Goal: Find specific page/section: Find specific page/section

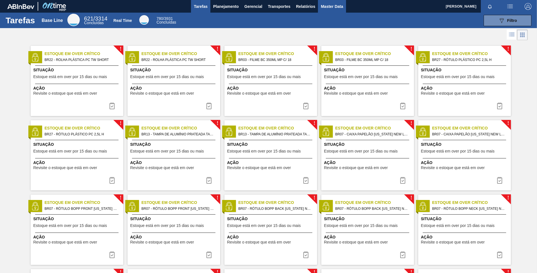
click at [331, 9] on span "Master Data" at bounding box center [332, 6] width 22 height 7
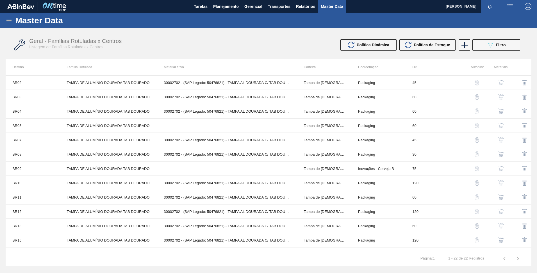
click at [10, 20] on icon at bounding box center [9, 20] width 7 height 7
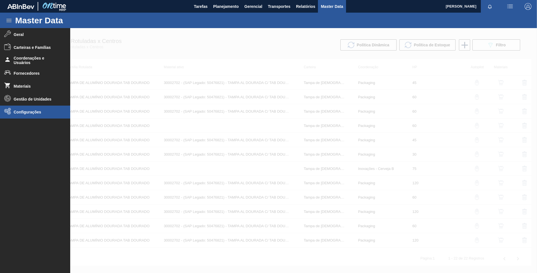
click at [51, 112] on span "Configurações" at bounding box center [37, 112] width 46 height 4
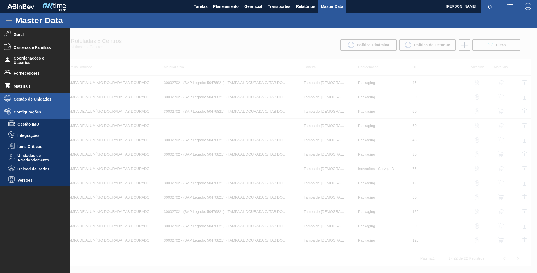
click at [36, 103] on li "Gestão de Unidades" at bounding box center [35, 99] width 70 height 13
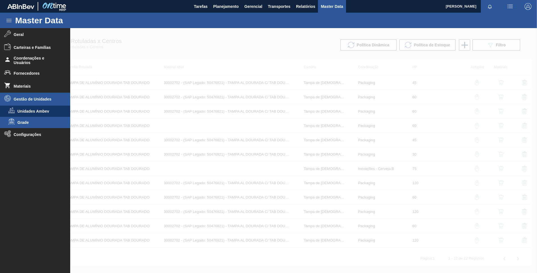
click at [31, 120] on li "Grade" at bounding box center [35, 122] width 70 height 11
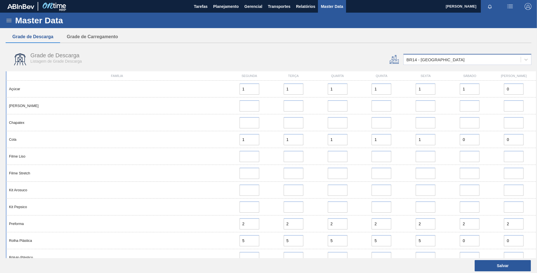
click at [476, 61] on div "BR14 - Curitibana" at bounding box center [462, 60] width 117 height 8
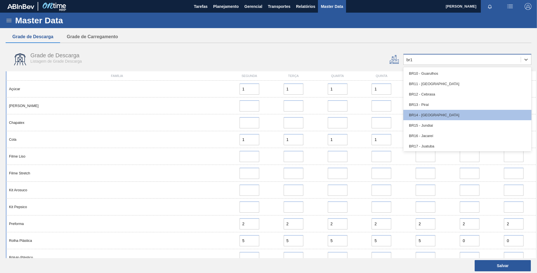
type input "br19"
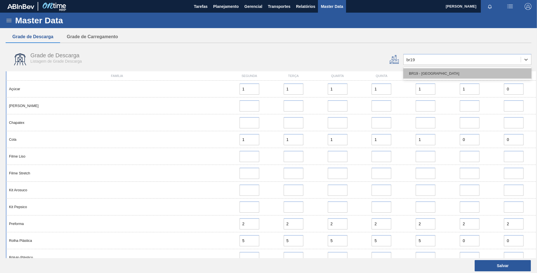
click at [435, 73] on div "BR19 - Nova Rio" at bounding box center [467, 73] width 128 height 10
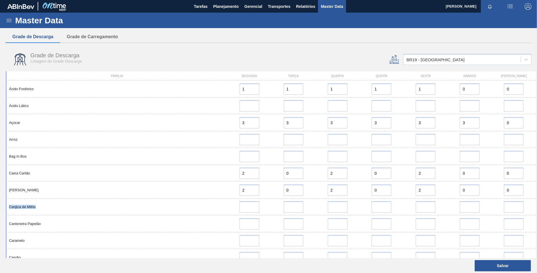
drag, startPoint x: 73, startPoint y: 203, endPoint x: 2, endPoint y: 206, distance: 70.8
click at [2, 206] on div "Master Data Geral Carteiras e Famílias Coordenações e Usuários Fornecedores Mat…" at bounding box center [268, 139] width 537 height 253
copy div "Canjica de Milho"
drag, startPoint x: 54, startPoint y: 222, endPoint x: 1, endPoint y: 223, distance: 53.1
click at [1, 223] on div "Master Data Geral Carteiras e Famílias Coordenações e Usuários Fornecedores Mat…" at bounding box center [268, 139] width 537 height 253
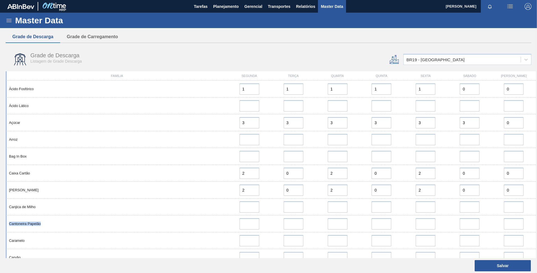
copy div "Cantoneira Papelão"
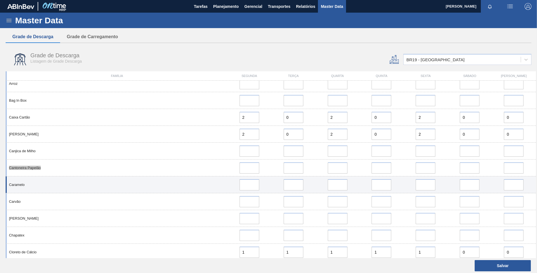
scroll to position [56, 0]
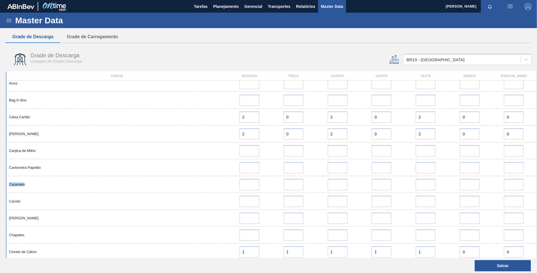
drag, startPoint x: 30, startPoint y: 187, endPoint x: 5, endPoint y: 186, distance: 24.7
click at [5, 186] on div "Família Segunda Terça Quarta Quinta Sexta Sábado Domingo Ácido Fosfórico 1 1 1 …" at bounding box center [268, 164] width 530 height 187
copy div "Caramelo"
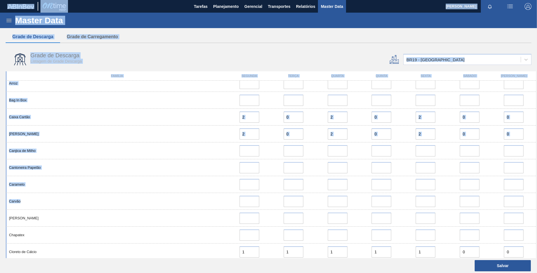
drag, startPoint x: 24, startPoint y: 203, endPoint x: -1, endPoint y: 198, distance: 25.1
click at [0, 0] on html "Tarefas Planejamento Gerencial Transportes Relatórios Master Data FELIPE GHIRAL…" at bounding box center [268, 0] width 537 height 0
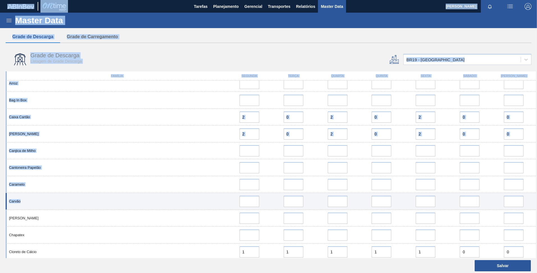
click at [14, 201] on div "Carvão" at bounding box center [117, 201] width 220 height 4
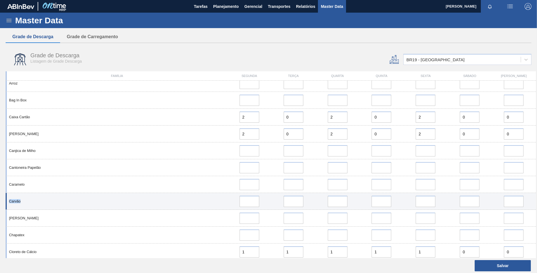
click at [14, 201] on div "Carvão" at bounding box center [117, 201] width 220 height 4
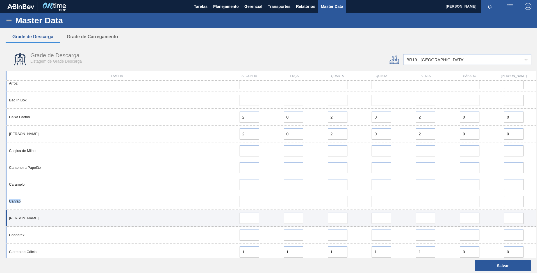
drag, startPoint x: 40, startPoint y: 216, endPoint x: 6, endPoint y: 217, distance: 34.0
click at [6, 217] on div "Carvão Ativado" at bounding box center [271, 218] width 530 height 17
copy div "Carvão Ativado"
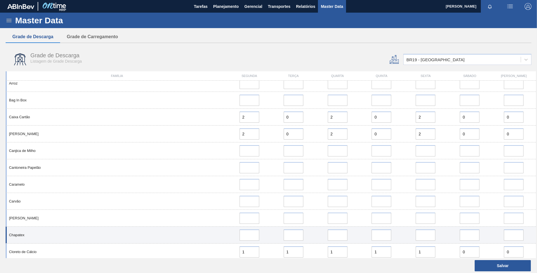
click at [32, 233] on div "Chapatex" at bounding box center [271, 235] width 530 height 17
drag, startPoint x: 28, startPoint y: 235, endPoint x: 8, endPoint y: 234, distance: 20.3
click at [8, 234] on div "Chapatex" at bounding box center [117, 235] width 220 height 4
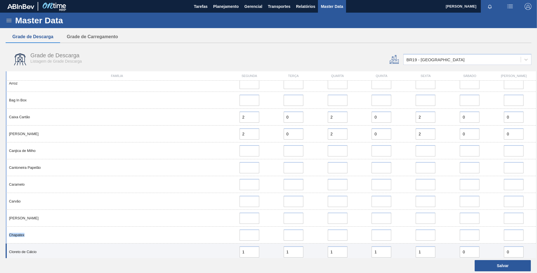
copy div "Chapatex"
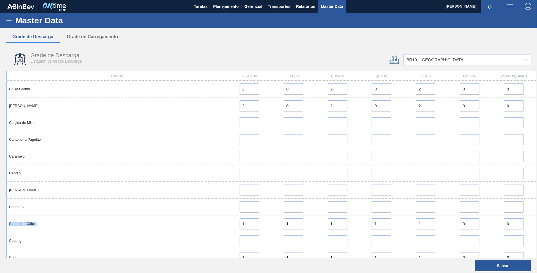
drag, startPoint x: 26, startPoint y: 224, endPoint x: 5, endPoint y: 224, distance: 20.5
click at [5, 224] on div "Família Segunda Terça Quarta Quinta Sexta Sábado Domingo Ácido Fosfórico 1 1 1 …" at bounding box center [268, 164] width 530 height 187
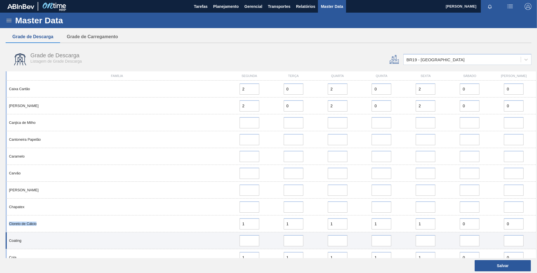
copy div "Cloreto de Cálcio"
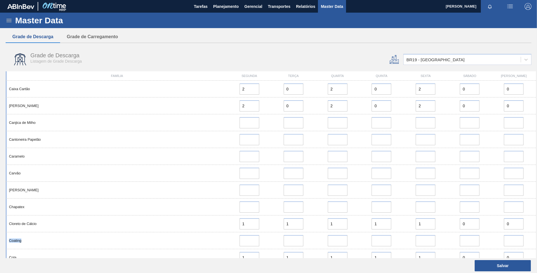
drag, startPoint x: 22, startPoint y: 241, endPoint x: 3, endPoint y: 240, distance: 19.7
click at [3, 240] on div "Master Data Geral Carteiras e Famílias Coordenações e Usuários Fornecedores Mat…" at bounding box center [268, 139] width 537 height 253
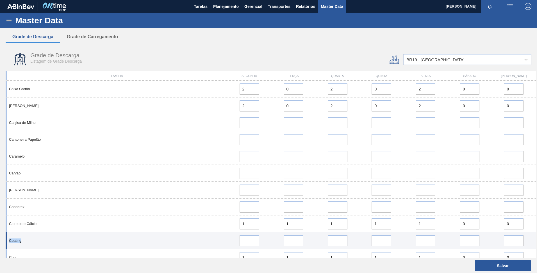
copy div "Coating"
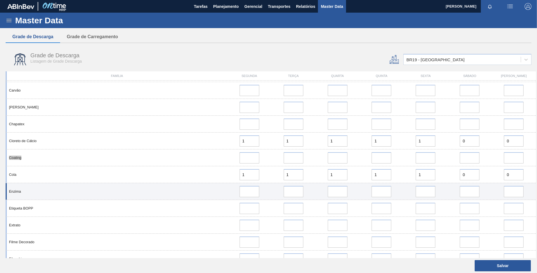
scroll to position [169, 0]
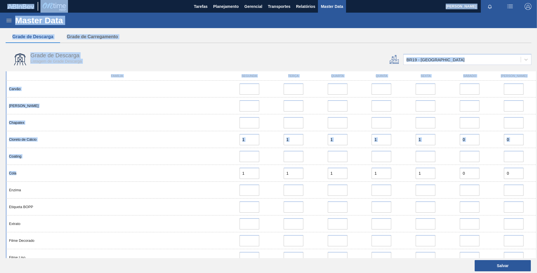
drag, startPoint x: 23, startPoint y: 173, endPoint x: -1, endPoint y: 172, distance: 24.2
click at [0, 0] on html "Tarefas Planejamento Gerencial Transportes Relatórios Master Data FELIPE GHIRAL…" at bounding box center [268, 0] width 537 height 0
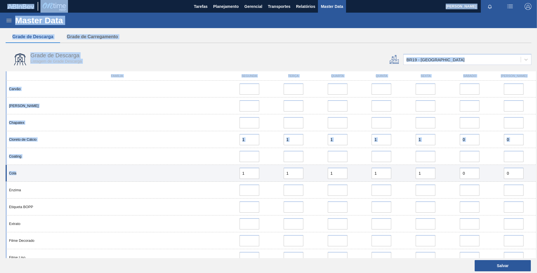
click at [13, 172] on div "Cola" at bounding box center [117, 173] width 220 height 4
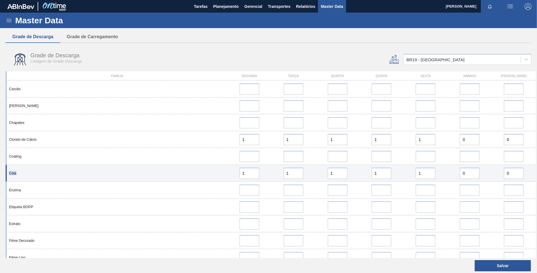
click at [13, 172] on div "Cola" at bounding box center [117, 173] width 220 height 4
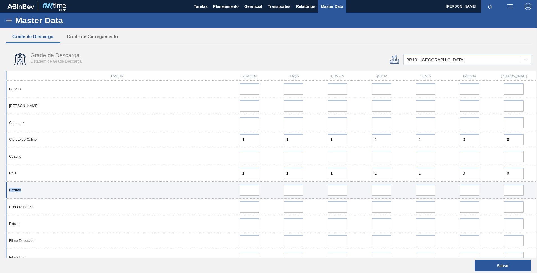
drag, startPoint x: 34, startPoint y: 189, endPoint x: 6, endPoint y: 192, distance: 27.7
click at [6, 192] on div "Enzima" at bounding box center [271, 190] width 530 height 17
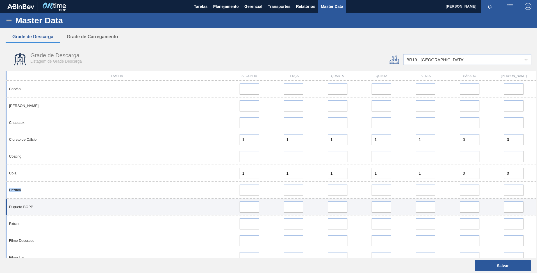
copy div "Enzima"
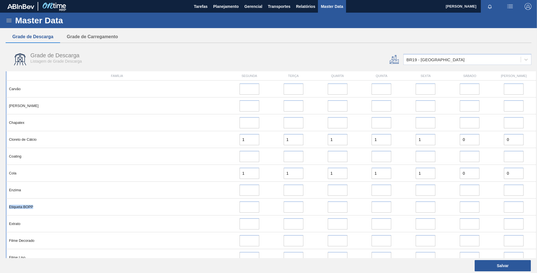
drag, startPoint x: 56, startPoint y: 208, endPoint x: 5, endPoint y: 204, distance: 51.5
click at [5, 204] on div "Família Segunda Terça Quarta Quinta Sexta Sábado Domingo Ácido Fosfórico 1 1 1 …" at bounding box center [268, 164] width 530 height 187
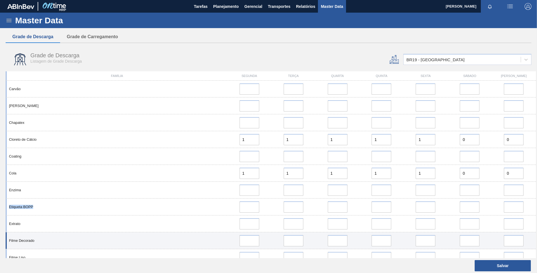
copy div "Etiqueta BOPP"
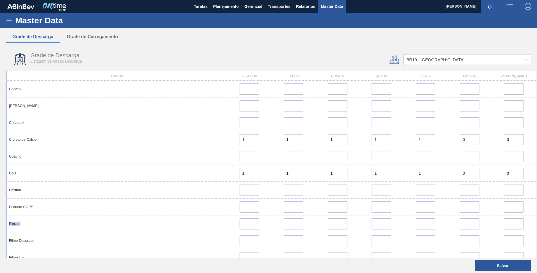
drag, startPoint x: 29, startPoint y: 223, endPoint x: 4, endPoint y: 224, distance: 24.2
click at [4, 224] on div "Família Segunda Terça Quarta Quinta Sexta Sábado Domingo Ácido Fosfórico 1 1 1 …" at bounding box center [268, 164] width 530 height 187
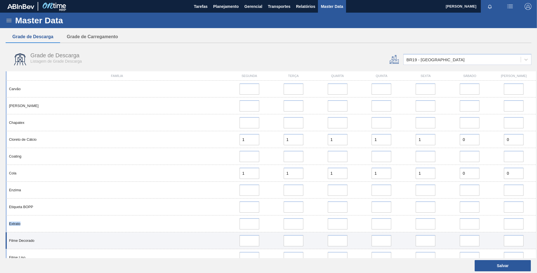
copy div "Extrato"
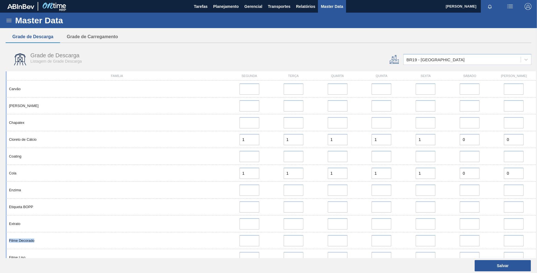
drag, startPoint x: 36, startPoint y: 240, endPoint x: 5, endPoint y: 242, distance: 30.7
click at [5, 242] on div "Família Segunda Terça Quarta Quinta Sexta Sábado Domingo Ácido Fosfórico 1 1 1 …" at bounding box center [268, 164] width 530 height 187
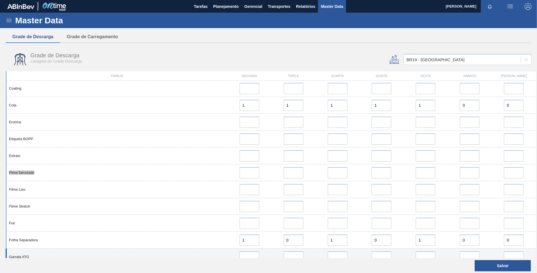
scroll to position [281, 0]
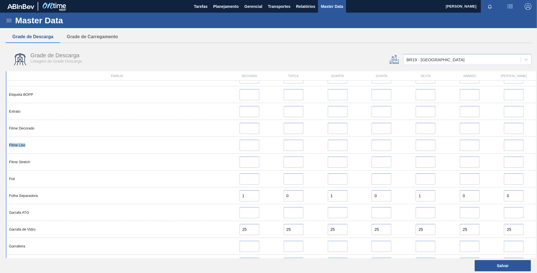
drag, startPoint x: 37, startPoint y: 145, endPoint x: 5, endPoint y: 144, distance: 31.8
click at [5, 144] on div "Família Segunda Terça Quarta Quinta Sexta Sábado Domingo Ácido Fosfórico 1 1 1 …" at bounding box center [268, 164] width 530 height 187
drag, startPoint x: 42, startPoint y: 158, endPoint x: 5, endPoint y: 160, distance: 36.9
click at [5, 160] on div "Família Segunda Terça Quarta Quinta Sexta Sábado Domingo Ácido Fosfórico 1 1 1 …" at bounding box center [268, 164] width 530 height 187
drag, startPoint x: 20, startPoint y: 177, endPoint x: 4, endPoint y: 177, distance: 15.7
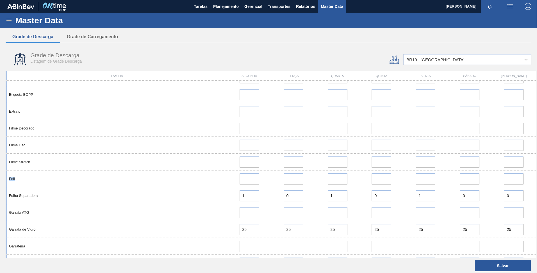
click at [4, 177] on div "Família Segunda Terça Quarta Quinta Sexta Sábado Domingo Ácido Fosfórico 1 1 1 …" at bounding box center [268, 164] width 530 height 187
drag, startPoint x: 36, startPoint y: 195, endPoint x: 5, endPoint y: 195, distance: 31.2
click at [5, 195] on div "Família Segunda Terça Quarta Quinta Sexta Sábado Domingo Ácido Fosfórico 1 1 1 …" at bounding box center [268, 164] width 530 height 187
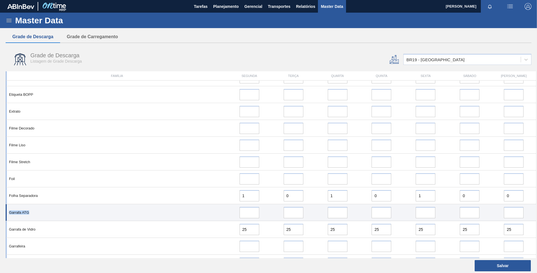
drag, startPoint x: 52, startPoint y: 214, endPoint x: 6, endPoint y: 212, distance: 45.8
click at [6, 212] on div "Garrafa ATG" at bounding box center [271, 212] width 530 height 17
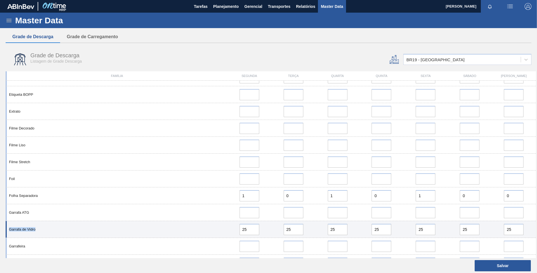
drag, startPoint x: 48, startPoint y: 229, endPoint x: 6, endPoint y: 228, distance: 41.9
click at [6, 228] on div "Garrafa de Vidro 25 25 25 25 25 25 25" at bounding box center [271, 229] width 530 height 17
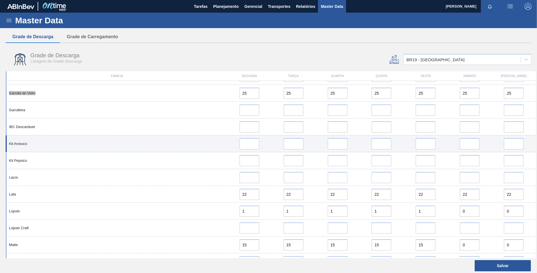
scroll to position [421, 0]
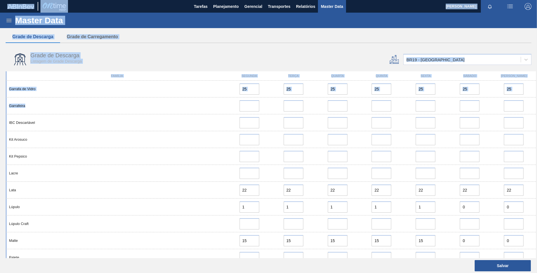
drag, startPoint x: 30, startPoint y: 106, endPoint x: -1, endPoint y: 111, distance: 31.9
click at [0, 0] on html "Tarefas Planejamento Gerencial Transportes Relatórios Master Data FELIPE GHIRAL…" at bounding box center [268, 0] width 537 height 0
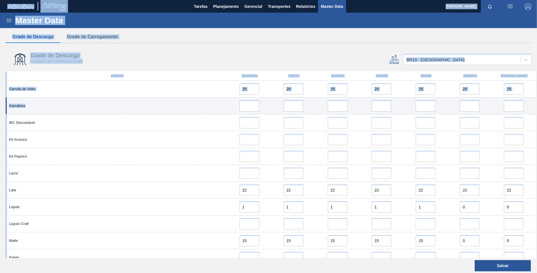
click at [37, 108] on div "Garrafeira" at bounding box center [271, 105] width 530 height 17
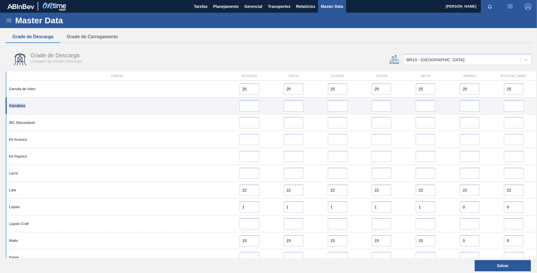
drag, startPoint x: 29, startPoint y: 106, endPoint x: 7, endPoint y: 109, distance: 22.3
click at [7, 109] on div "Garrafeira" at bounding box center [271, 105] width 530 height 17
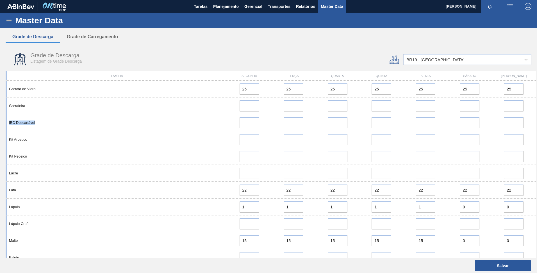
drag, startPoint x: 44, startPoint y: 121, endPoint x: 4, endPoint y: 121, distance: 39.6
click at [4, 121] on div "Família Segunda Terça Quarta Quinta Sexta Sábado Domingo Ácido Fosfórico 1 1 1 …" at bounding box center [268, 164] width 530 height 187
drag, startPoint x: 28, startPoint y: 139, endPoint x: 4, endPoint y: 141, distance: 24.0
click at [4, 141] on div "Família Segunda Terça Quarta Quinta Sexta Sábado Domingo Ácido Fosfórico 1 1 1 …" at bounding box center [268, 164] width 530 height 187
drag, startPoint x: 30, startPoint y: 156, endPoint x: 5, endPoint y: 158, distance: 24.8
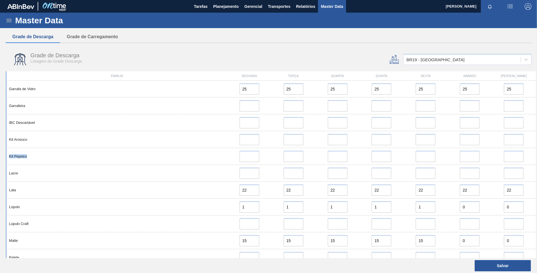
click at [5, 158] on div "Família Segunda Terça Quarta Quinta Sexta Sábado Domingo Ácido Fosfórico 1 1 1 …" at bounding box center [268, 164] width 530 height 187
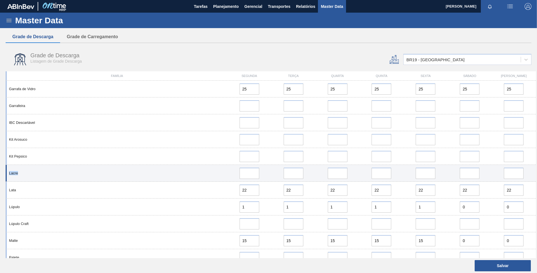
drag, startPoint x: 40, startPoint y: 174, endPoint x: 8, endPoint y: 175, distance: 31.2
click at [5, 173] on div "Família Segunda Terça Quarta Quinta Sexta Sábado Domingo Ácido Fosfórico 1 1 1 …" at bounding box center [268, 164] width 530 height 187
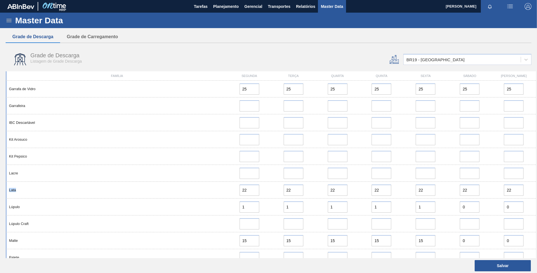
drag, startPoint x: 35, startPoint y: 191, endPoint x: 0, endPoint y: 188, distance: 34.9
click at [0, 188] on div "Master Data Geral Carteiras e Famílias Coordenações e Usuários Fornecedores Mat…" at bounding box center [268, 139] width 537 height 253
drag, startPoint x: 30, startPoint y: 205, endPoint x: 3, endPoint y: 206, distance: 27.8
click at [3, 206] on div "Master Data Geral Carteiras e Famílias Coordenações e Usuários Fornecedores Mat…" at bounding box center [268, 139] width 537 height 253
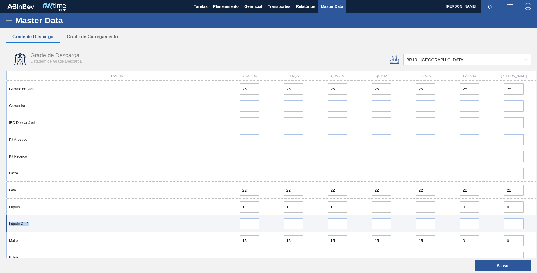
drag, startPoint x: 53, startPoint y: 225, endPoint x: 6, endPoint y: 227, distance: 47.5
click at [6, 227] on div "Lúpulo Craft" at bounding box center [271, 223] width 530 height 17
click at [51, 225] on div "Lúpulo Craft" at bounding box center [117, 224] width 220 height 4
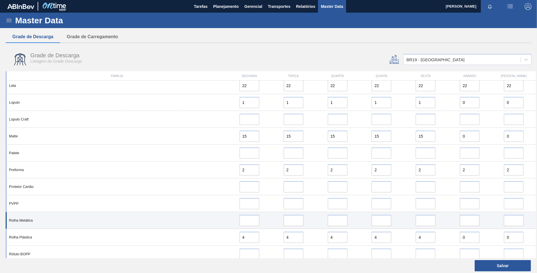
scroll to position [534, 0]
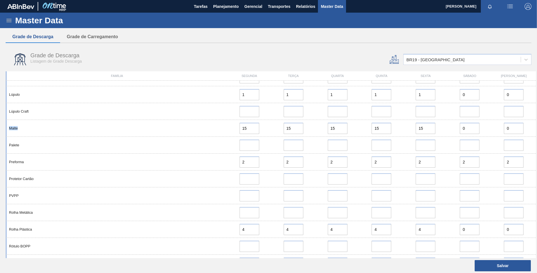
drag, startPoint x: 24, startPoint y: 128, endPoint x: 3, endPoint y: 130, distance: 21.2
click at [3, 130] on div "Família Segunda Terça Quarta Quinta Sexta Sábado Domingo Ácido Fosfórico 1 1 1 …" at bounding box center [268, 164] width 530 height 187
drag, startPoint x: 47, startPoint y: 145, endPoint x: 4, endPoint y: 145, distance: 43.0
click at [4, 145] on div "Família Segunda Terça Quarta Quinta Sexta Sábado Domingo Ácido Fosfórico 1 1 1 …" at bounding box center [268, 164] width 530 height 187
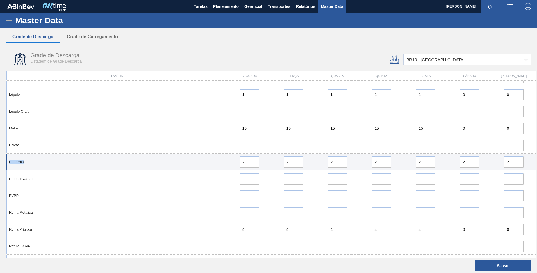
drag, startPoint x: 58, startPoint y: 160, endPoint x: 7, endPoint y: 164, distance: 51.0
click at [7, 164] on div "Preforma 2 2 2 2 2 2 2" at bounding box center [271, 162] width 530 height 17
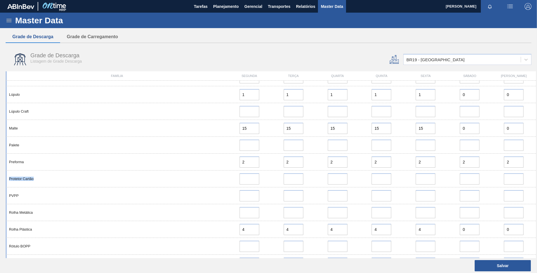
drag, startPoint x: 34, startPoint y: 178, endPoint x: 4, endPoint y: 181, distance: 30.7
click at [4, 181] on div "Família Segunda Terça Quarta Quinta Sexta Sábado Domingo Ácido Fosfórico 1 1 1 …" at bounding box center [268, 164] width 530 height 187
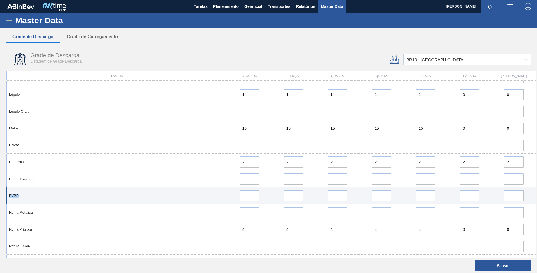
drag, startPoint x: 20, startPoint y: 196, endPoint x: 7, endPoint y: 197, distance: 12.7
click at [7, 197] on div "PVPP" at bounding box center [117, 196] width 220 height 4
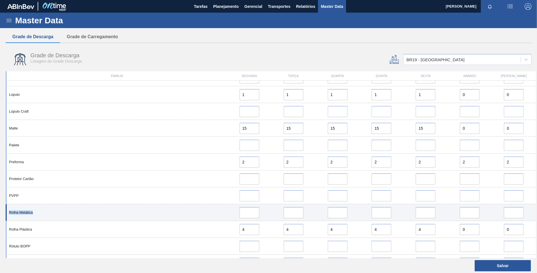
drag, startPoint x: 35, startPoint y: 214, endPoint x: 6, endPoint y: 213, distance: 29.5
click at [6, 213] on div "Rolha Metálica" at bounding box center [271, 212] width 530 height 17
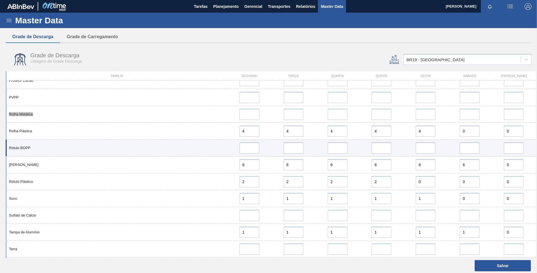
scroll to position [646, 0]
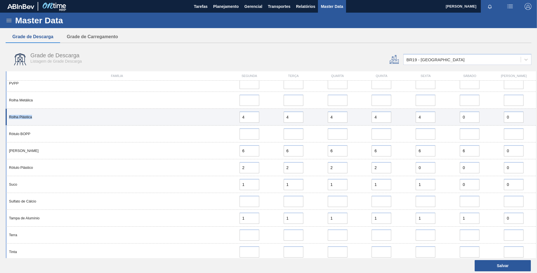
drag, startPoint x: 46, startPoint y: 116, endPoint x: 6, endPoint y: 118, distance: 39.1
click at [6, 118] on div "Rolha Plástica 4 4 4 4 4 0 0" at bounding box center [271, 117] width 530 height 17
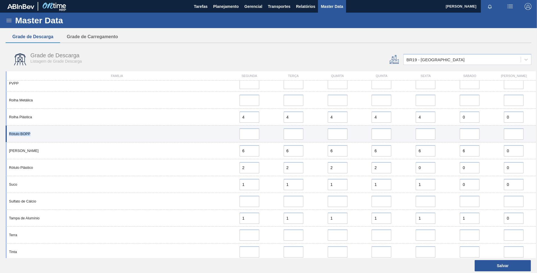
drag, startPoint x: 31, startPoint y: 135, endPoint x: 6, endPoint y: 135, distance: 25.6
click at [6, 135] on div "Rótulo BOPP" at bounding box center [271, 134] width 530 height 17
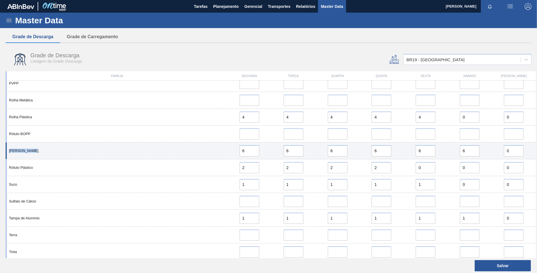
drag, startPoint x: 67, startPoint y: 146, endPoint x: 7, endPoint y: 149, distance: 59.9
click at [7, 149] on div "Rótulo Papel 6 6 6 6 6 6 0" at bounding box center [271, 150] width 530 height 17
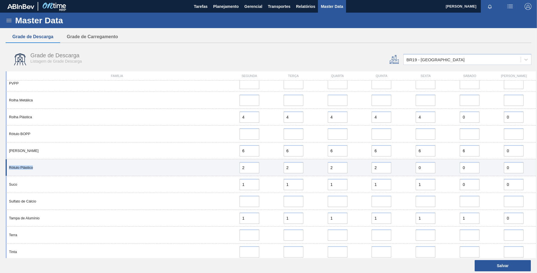
drag, startPoint x: 67, startPoint y: 168, endPoint x: 7, endPoint y: 167, distance: 60.1
click at [7, 167] on div "Rótulo Plástico" at bounding box center [117, 167] width 220 height 4
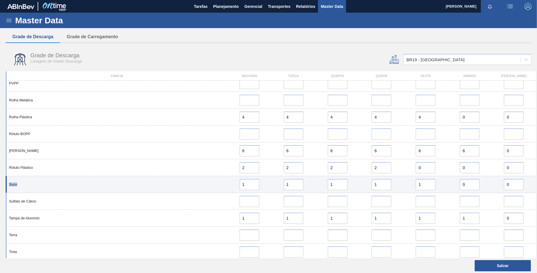
drag, startPoint x: 60, startPoint y: 187, endPoint x: 8, endPoint y: 187, distance: 52.2
click at [8, 187] on div "Suco 1 1 1 1 1 0 0" at bounding box center [271, 184] width 530 height 17
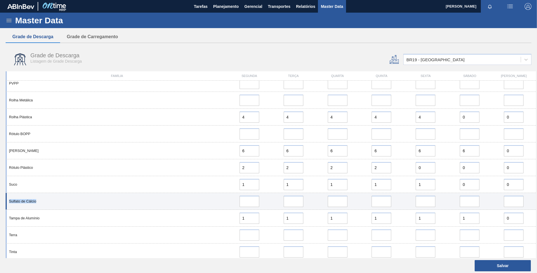
drag, startPoint x: 38, startPoint y: 202, endPoint x: 7, endPoint y: 201, distance: 31.2
click at [7, 201] on div "Sulfato de Cálcio" at bounding box center [117, 201] width 220 height 4
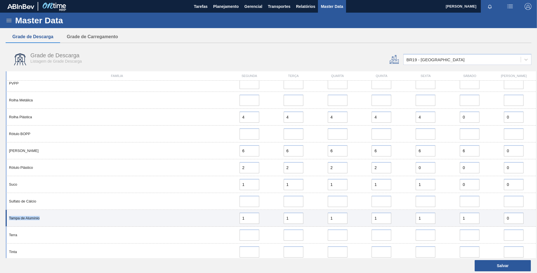
drag, startPoint x: 62, startPoint y: 218, endPoint x: 8, endPoint y: 219, distance: 54.5
click at [8, 219] on div "Tampa de Alumínio" at bounding box center [117, 218] width 220 height 4
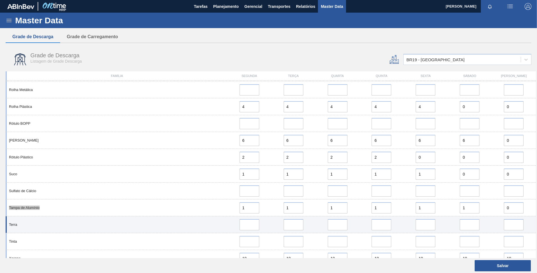
scroll to position [665, 0]
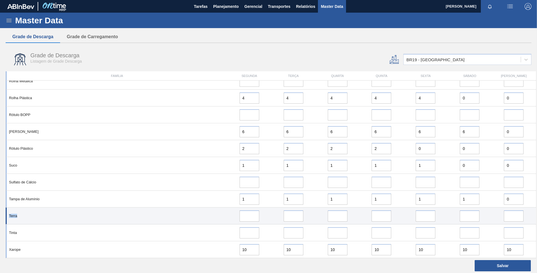
drag, startPoint x: 21, startPoint y: 219, endPoint x: 7, endPoint y: 218, distance: 13.8
click at [7, 218] on div "Terra" at bounding box center [271, 216] width 530 height 17
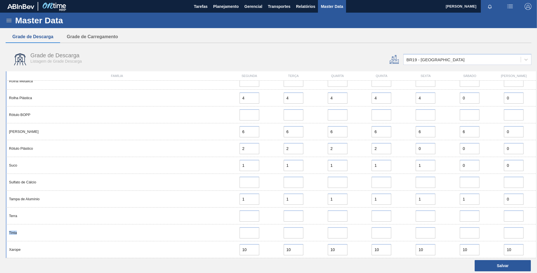
drag, startPoint x: 40, startPoint y: 228, endPoint x: 5, endPoint y: 232, distance: 35.4
click at [5, 232] on div "Família Segunda Terça Quarta Quinta Sexta Sábado Domingo Ácido Fosfórico 1 1 1 …" at bounding box center [268, 164] width 530 height 187
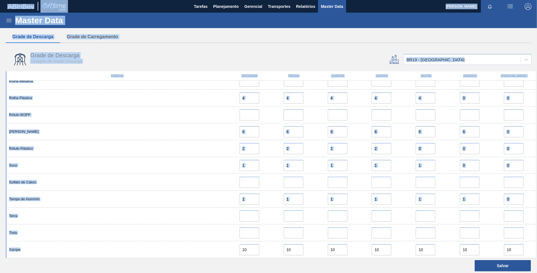
drag, startPoint x: 35, startPoint y: 251, endPoint x: -1, endPoint y: 249, distance: 36.3
click at [0, 0] on html "Tarefas Planejamento Gerencial Transportes Relatórios Master Data FELIPE GHIRAL…" at bounding box center [268, 0] width 537 height 0
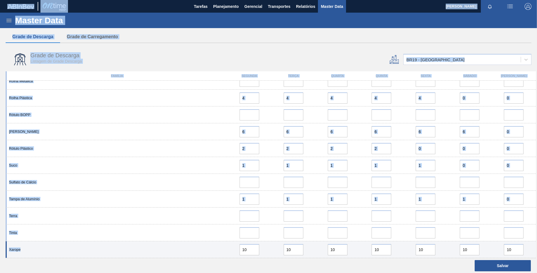
click at [12, 251] on div "Xarope" at bounding box center [117, 249] width 220 height 4
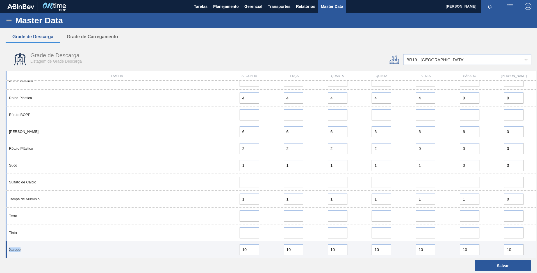
click at [12, 251] on div "Xarope" at bounding box center [117, 249] width 220 height 4
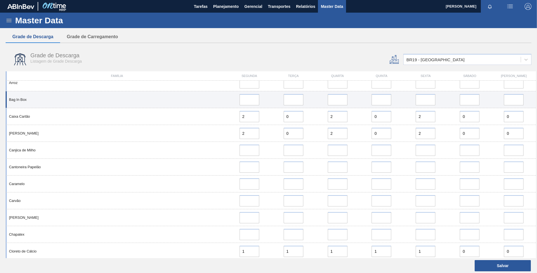
scroll to position [0, 0]
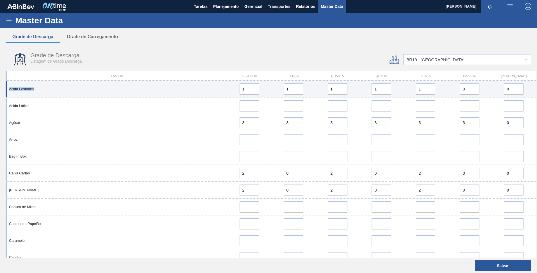
drag, startPoint x: 53, startPoint y: 91, endPoint x: 9, endPoint y: 95, distance: 44.0
click at [9, 95] on div "Ácido Fosfórico 1 1 1 1 1 0 0" at bounding box center [271, 89] width 530 height 17
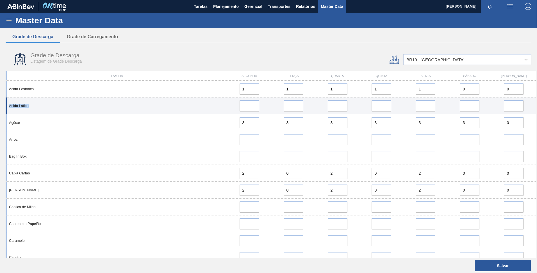
drag, startPoint x: 38, startPoint y: 104, endPoint x: 8, endPoint y: 107, distance: 30.2
click at [8, 107] on div "Ácido Lático" at bounding box center [117, 106] width 220 height 4
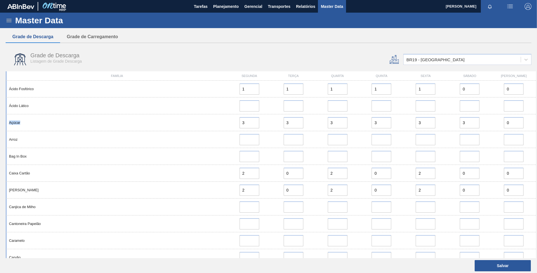
drag, startPoint x: 24, startPoint y: 123, endPoint x: 5, endPoint y: 124, distance: 18.6
click at [5, 124] on div "Família Segunda Terça Quarta Quinta Sexta Sábado Domingo Ácido Fosfórico 1 1 1 …" at bounding box center [268, 164] width 530 height 187
drag, startPoint x: 22, startPoint y: 140, endPoint x: 4, endPoint y: 142, distance: 17.5
click at [4, 142] on div "Família Segunda Terça Quarta Quinta Sexta Sábado Domingo Ácido Fosfórico 1 1 1 …" at bounding box center [268, 164] width 530 height 187
drag, startPoint x: 40, startPoint y: 156, endPoint x: 5, endPoint y: 158, distance: 35.2
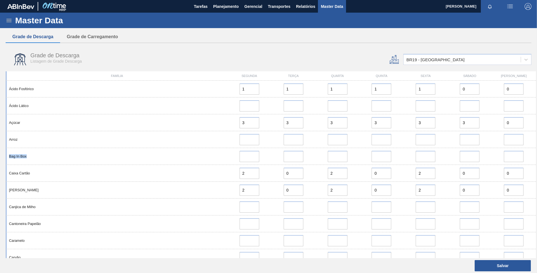
click at [5, 158] on div "Família Segunda Terça Quarta Quinta Sexta Sábado Domingo Ácido Fosfórico 1 1 1 …" at bounding box center [268, 164] width 530 height 187
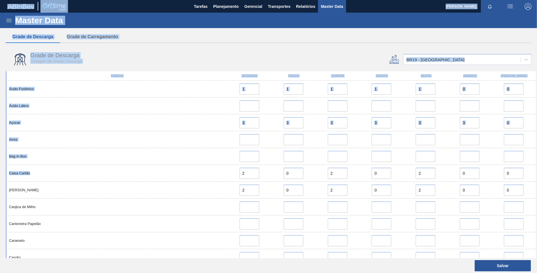
drag, startPoint x: 33, startPoint y: 172, endPoint x: -1, endPoint y: 175, distance: 34.7
click at [0, 0] on html "Tarefas Planejamento Gerencial Transportes Relatórios Master Data FELIPE GHIRAL…" at bounding box center [268, 0] width 537 height 0
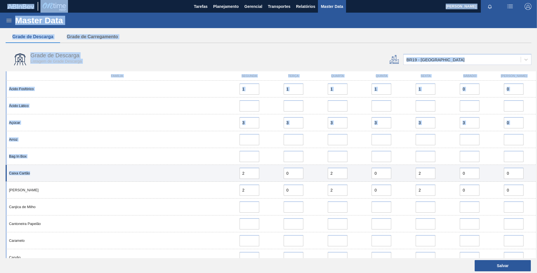
click at [12, 175] on div "Caixa Cartão 2 0 2 0 2 0 0" at bounding box center [271, 173] width 530 height 17
click at [31, 172] on div "Caixa Cartão" at bounding box center [117, 173] width 220 height 4
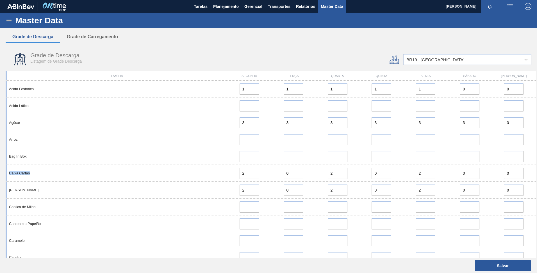
drag, startPoint x: 9, startPoint y: 176, endPoint x: 5, endPoint y: 177, distance: 4.0
click at [5, 177] on div "Família Segunda Terça Quarta Quinta Sexta Sábado Domingo Ácido Fosfórico 1 1 1 …" at bounding box center [268, 164] width 530 height 187
drag, startPoint x: 39, startPoint y: 192, endPoint x: 5, endPoint y: 194, distance: 34.1
click at [5, 194] on div "Família Segunda Terça Quarta Quinta Sexta Sábado Domingo Ácido Fosfórico 1 1 1 …" at bounding box center [268, 164] width 530 height 187
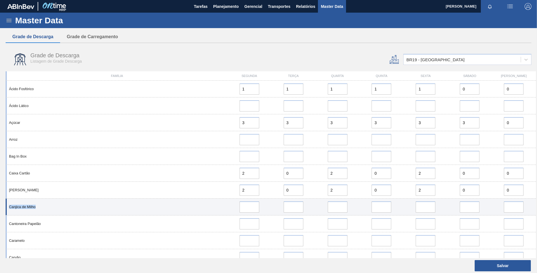
drag, startPoint x: 36, startPoint y: 206, endPoint x: 8, endPoint y: 210, distance: 27.8
click at [8, 210] on div "Canjica de Milho" at bounding box center [271, 207] width 530 height 17
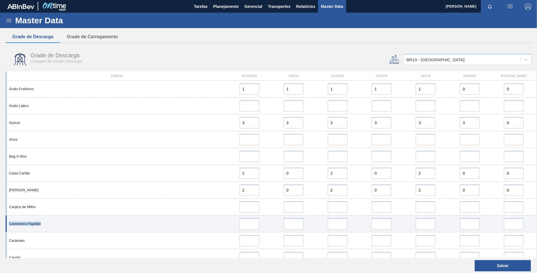
drag, startPoint x: 32, startPoint y: 226, endPoint x: 8, endPoint y: 231, distance: 24.0
click at [8, 231] on div "Cantoneira Papelão" at bounding box center [271, 223] width 530 height 17
click at [126, 223] on div "Cantoneira Papelão" at bounding box center [117, 224] width 220 height 4
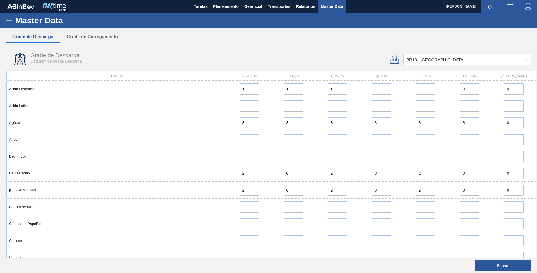
click at [219, 41] on div "Grade de Descarga Grade de Carregamento" at bounding box center [269, 37] width 526 height 12
